Goal: Information Seeking & Learning: Learn about a topic

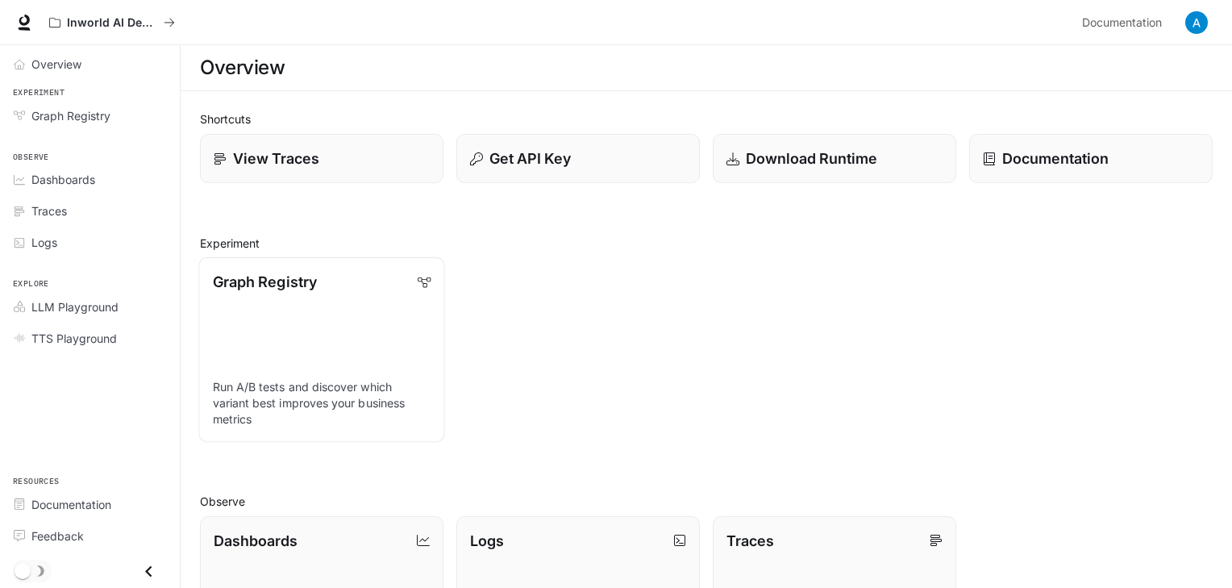
click at [320, 301] on link "Graph Registry Run A/B tests and discover which variant best improves your busi…" at bounding box center [321, 349] width 246 height 185
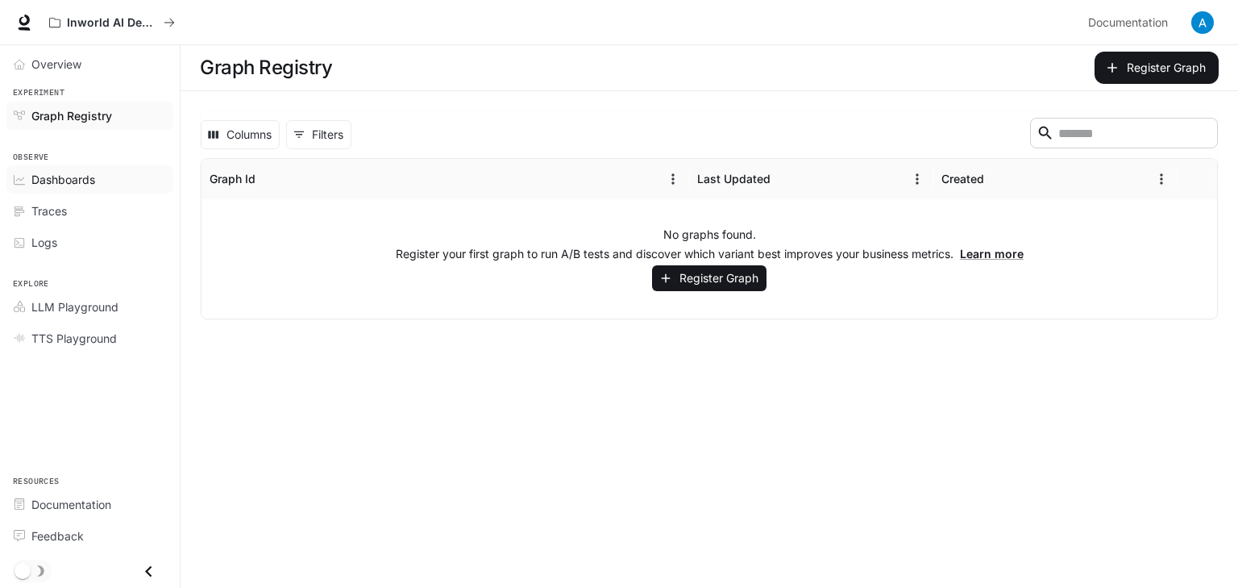
click at [111, 189] on link "Dashboards" at bounding box center [89, 179] width 167 height 28
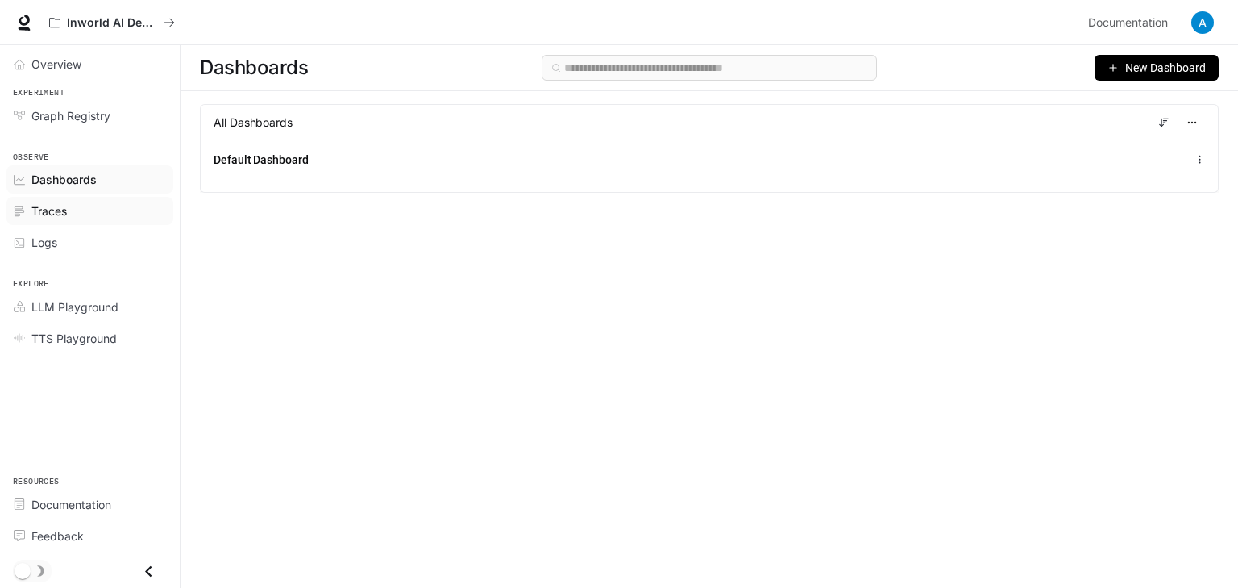
click at [108, 213] on div "Traces" at bounding box center [98, 210] width 135 height 17
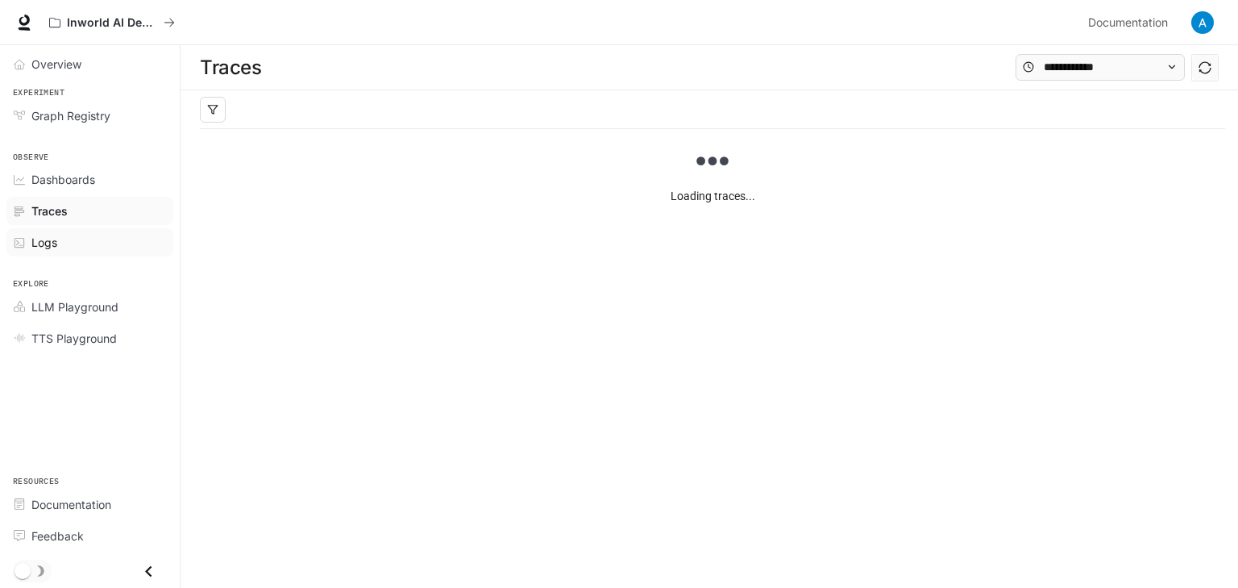
click at [106, 239] on div "Logs" at bounding box center [98, 242] width 135 height 17
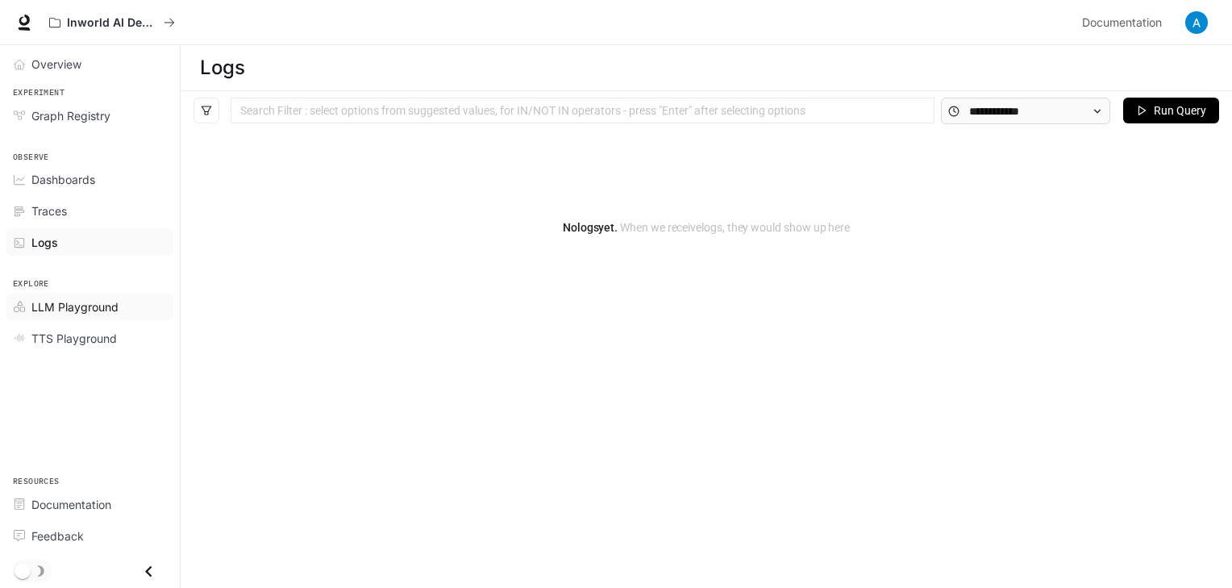
click at [103, 310] on span "LLM Playground" at bounding box center [74, 306] width 87 height 17
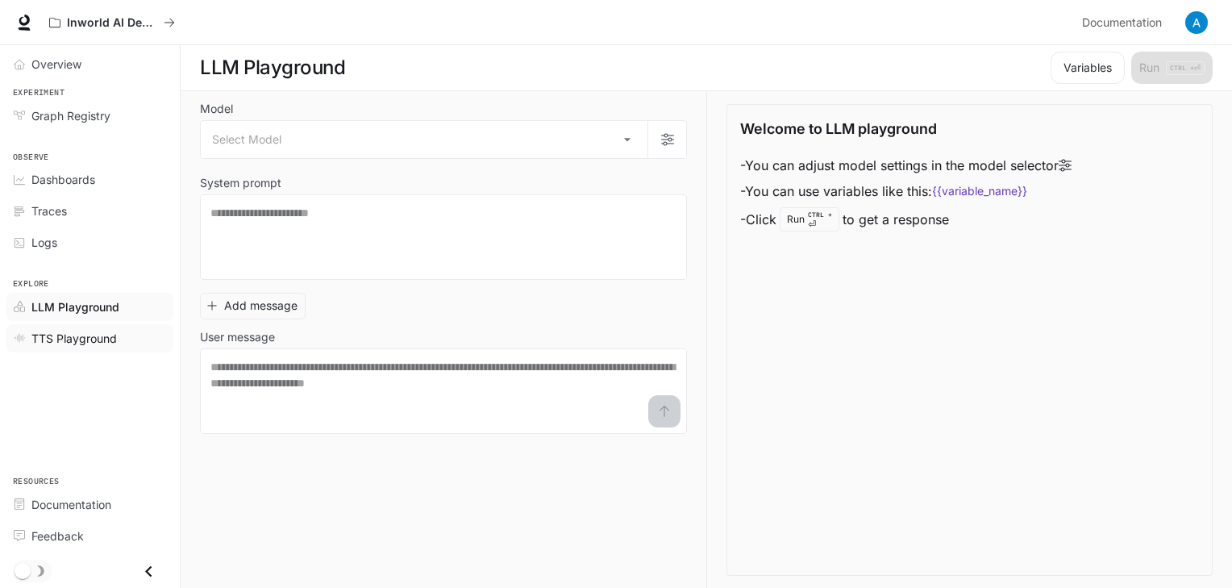
click at [102, 331] on span "TTS Playground" at bounding box center [73, 338] width 85 height 17
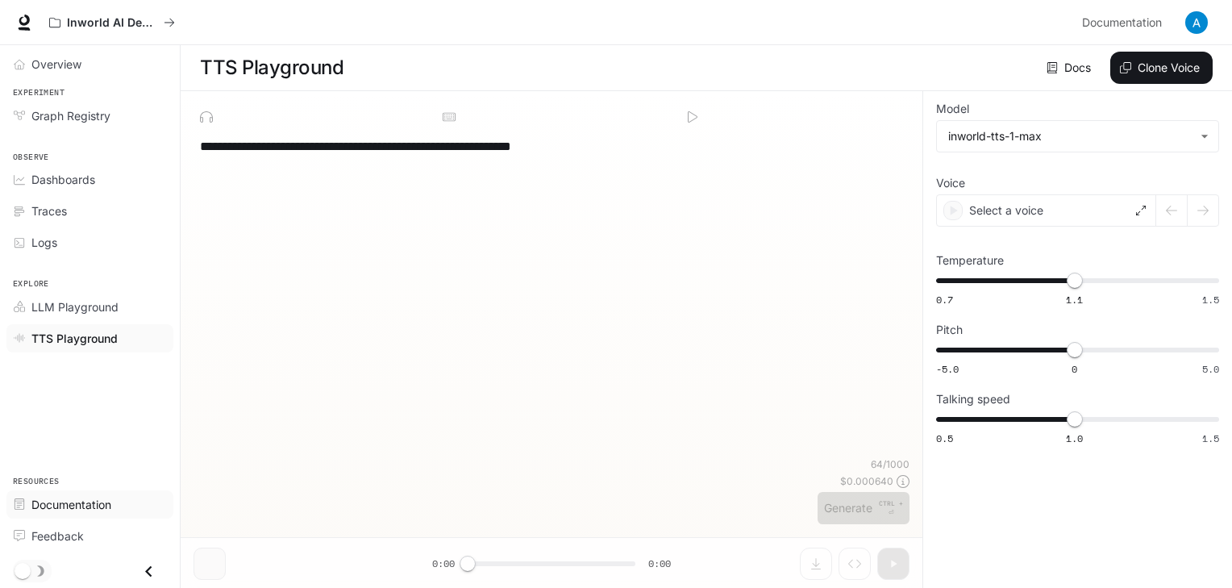
click at [84, 497] on span "Documentation" at bounding box center [71, 504] width 80 height 17
